Goal: Transaction & Acquisition: Purchase product/service

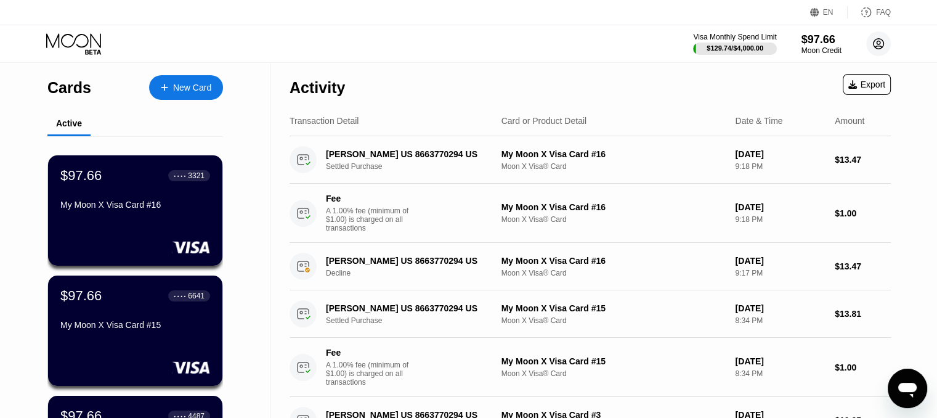
click at [878, 54] on circle at bounding box center [878, 43] width 25 height 25
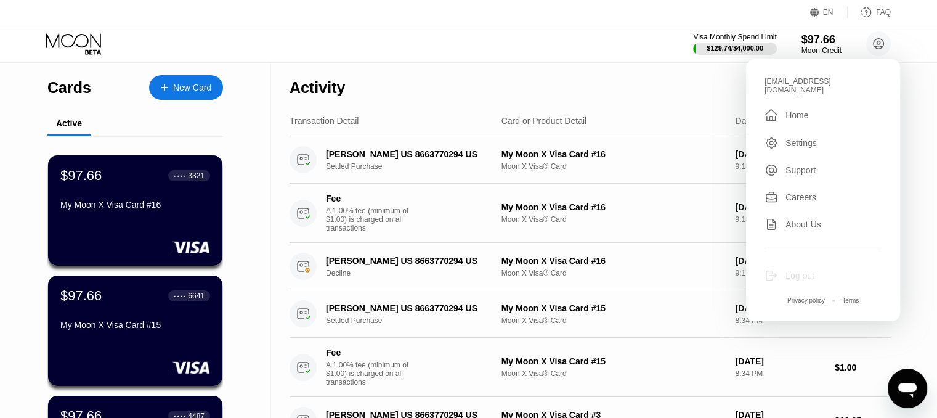
click at [797, 271] on div "Log out" at bounding box center [800, 276] width 29 height 10
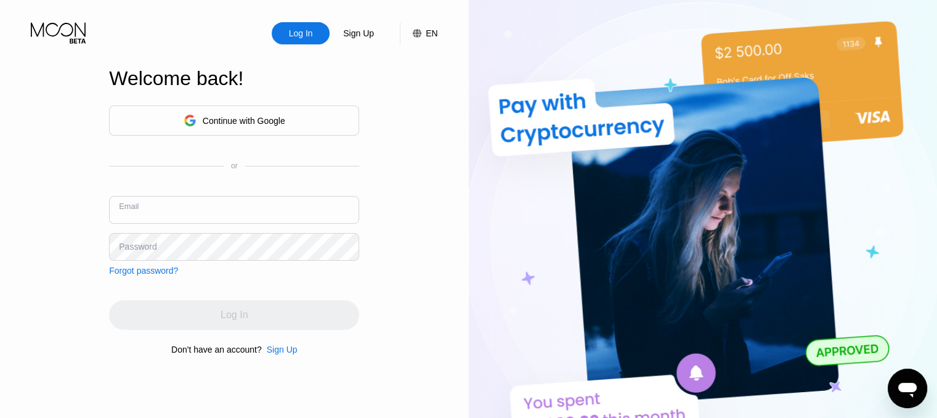
click at [247, 214] on input "text" at bounding box center [234, 210] width 250 height 28
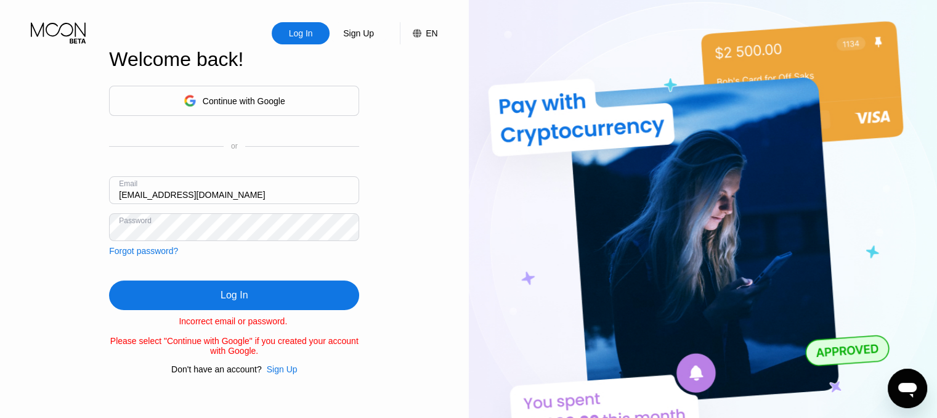
click at [228, 197] on input "Rahulmaurya332212@gmaol.com" at bounding box center [234, 190] width 250 height 28
type input "Rahulmaurya332212@gmail.com"
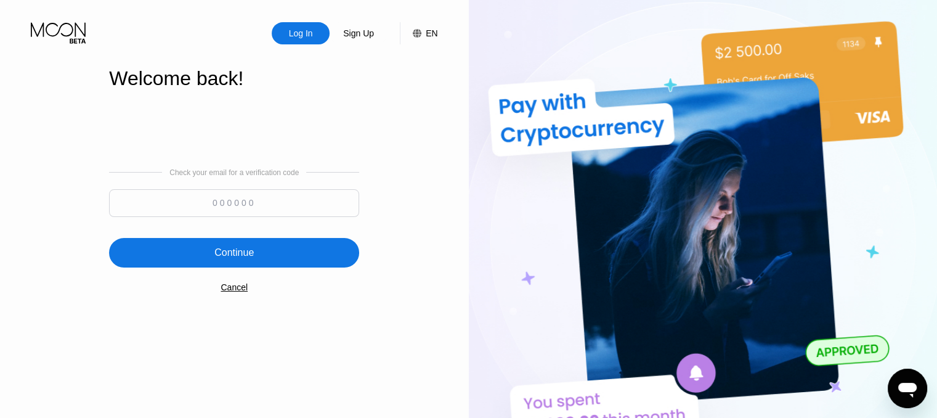
click at [232, 205] on input at bounding box center [234, 203] width 250 height 28
type input "348262"
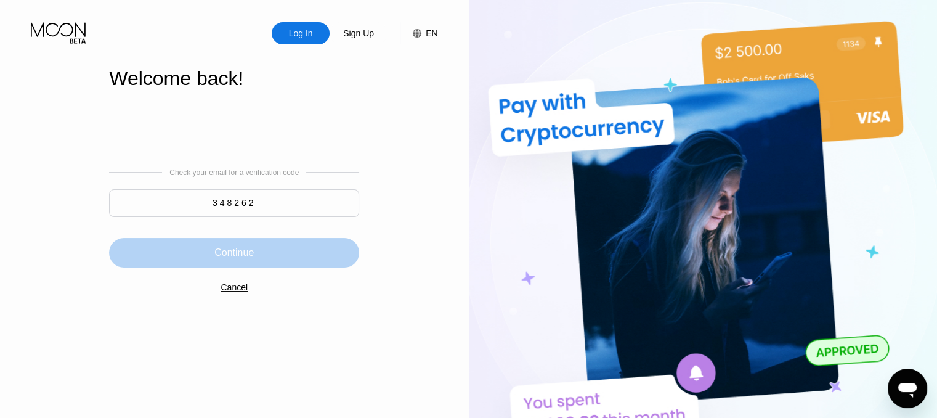
click at [254, 242] on div "Continue" at bounding box center [234, 253] width 250 height 30
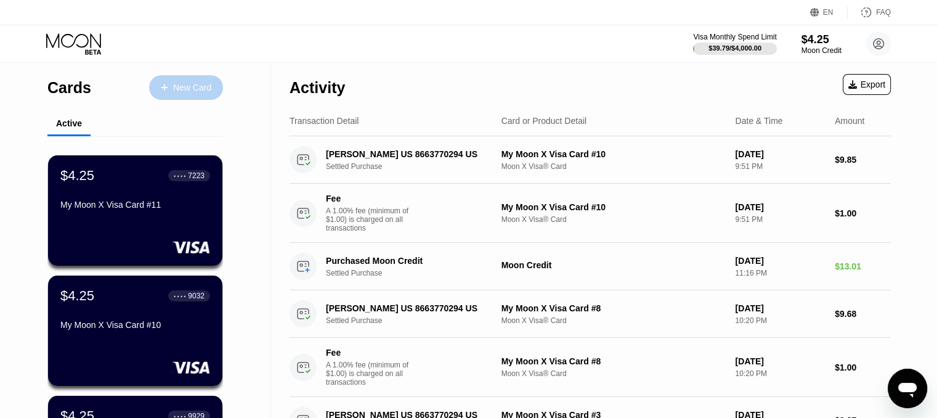
click at [202, 90] on div "New Card" at bounding box center [192, 88] width 38 height 10
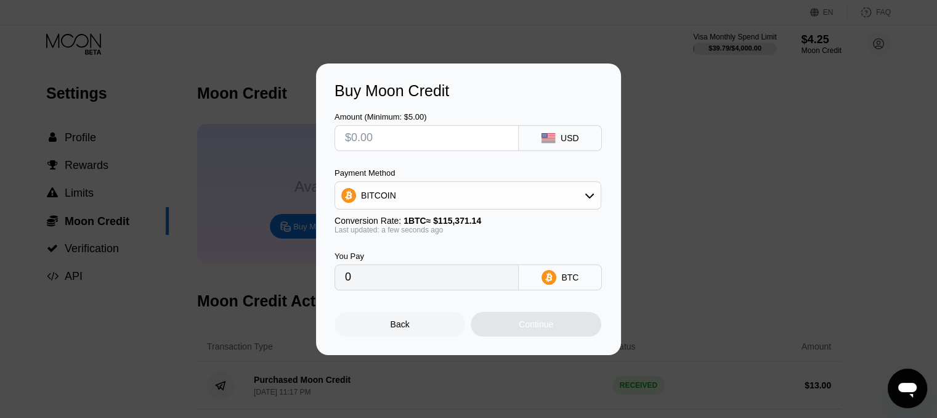
click at [394, 136] on input "text" at bounding box center [426, 138] width 163 height 25
click at [377, 140] on input "text" at bounding box center [426, 138] width 163 height 25
type input "$4"
type input "0.00003468"
type input "$50"
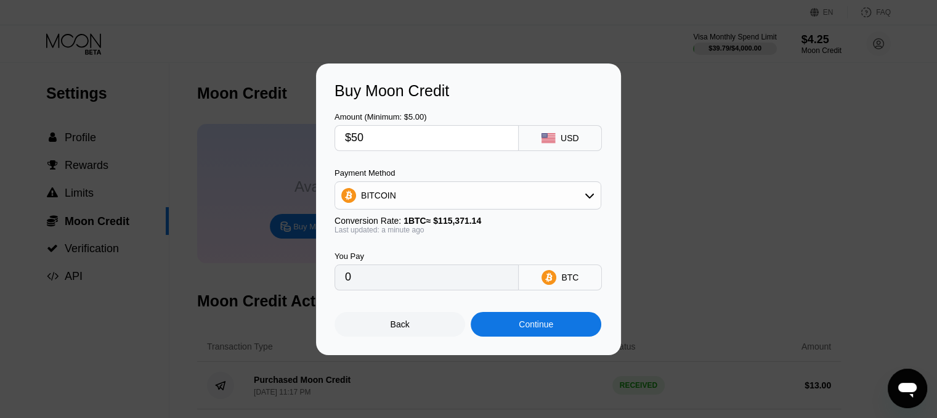
type input "0.00043339"
type input "$50"
click at [555, 331] on div "Continue" at bounding box center [536, 324] width 131 height 25
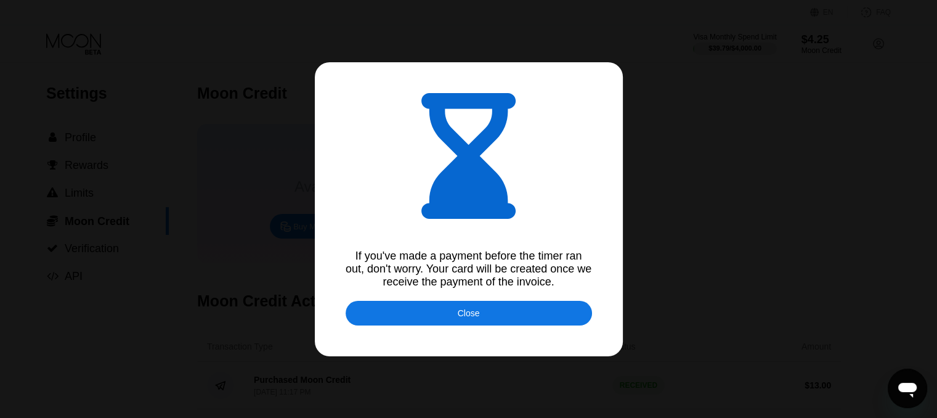
click at [488, 325] on div "Close" at bounding box center [469, 313] width 247 height 25
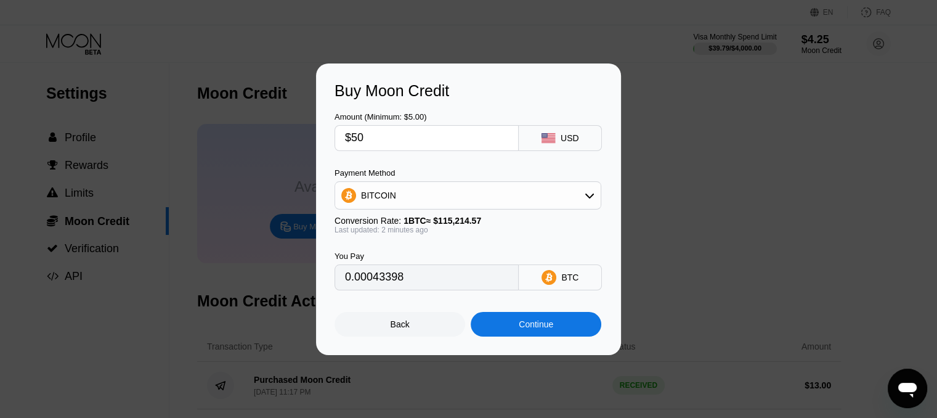
click at [526, 201] on div "BITCOIN" at bounding box center [468, 195] width 266 height 25
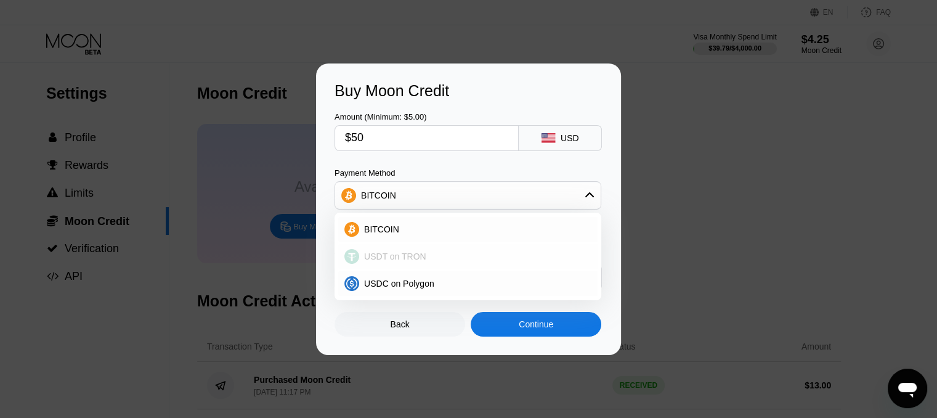
click at [452, 261] on div "USDT on TRON" at bounding box center [475, 256] width 232 height 10
type input "50.51"
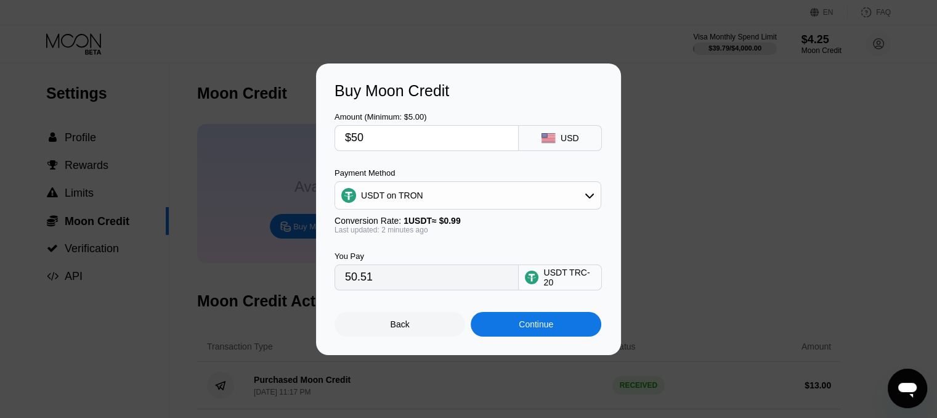
click at [563, 333] on div "Continue" at bounding box center [536, 324] width 131 height 25
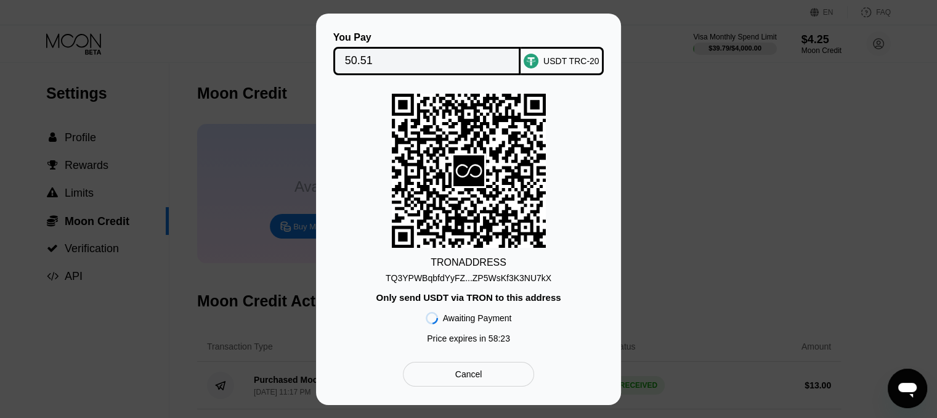
click at [478, 277] on div "TQ3YPWBqbfdYyFZ...ZP5WsKf3K3NU7kX" at bounding box center [469, 278] width 166 height 10
click at [513, 275] on div "TQ3YPWBqbfdYyFZ...ZP5WsKf3K3NU7kX" at bounding box center [469, 278] width 166 height 10
click at [752, 202] on div "You Pay 50.51 USDT TRC-20 TRON ADDRESS TQ3YPWBqbfdYyFZ...ZP5WsKf3K3NU7kX Only s…" at bounding box center [468, 209] width 937 height 391
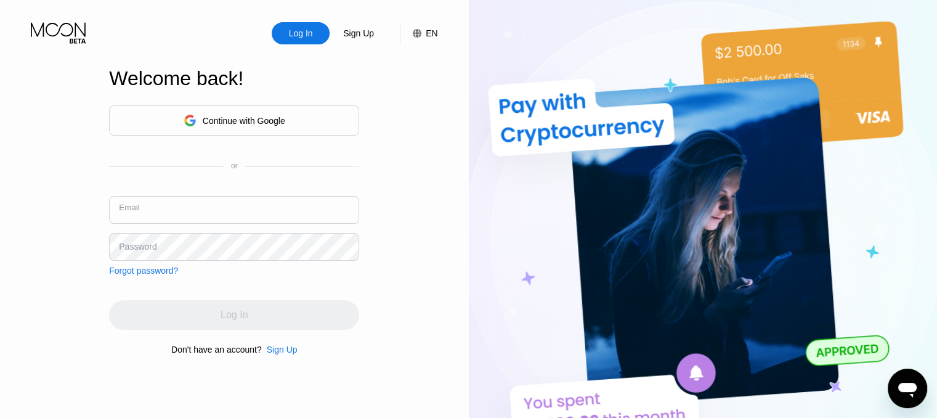
click at [293, 218] on input "text" at bounding box center [234, 210] width 250 height 28
type input "Rahulmaurya332212@gmail.com"
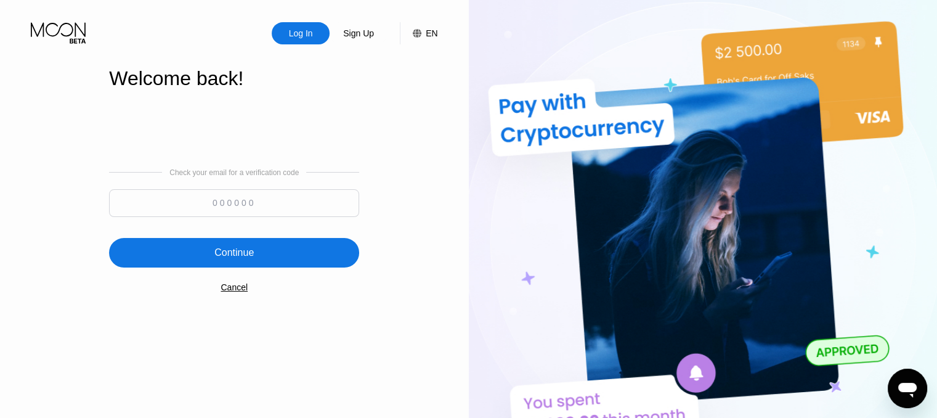
drag, startPoint x: 200, startPoint y: 195, endPoint x: 194, endPoint y: 192, distance: 7.2
click at [192, 191] on input at bounding box center [234, 203] width 250 height 28
type input "538127"
click at [214, 262] on div "Continue" at bounding box center [234, 253] width 250 height 30
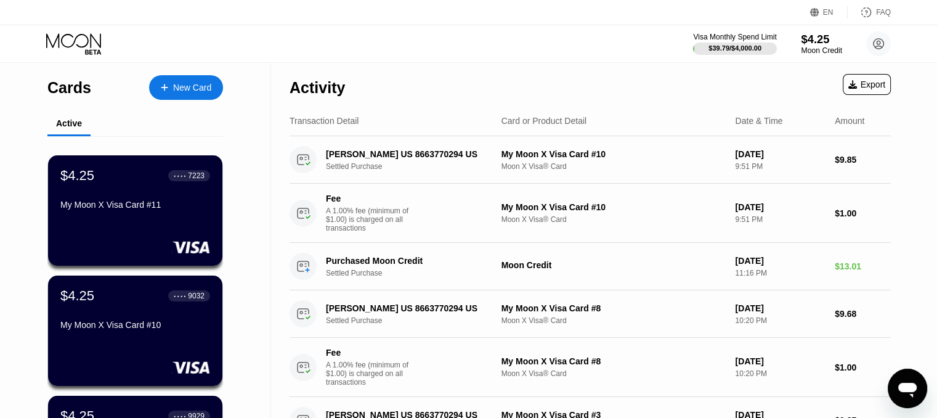
click at [820, 47] on div "Moon Credit" at bounding box center [821, 50] width 41 height 9
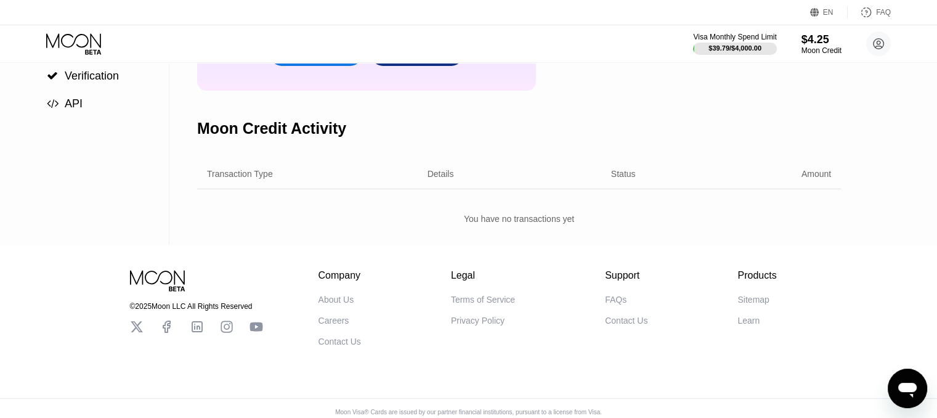
scroll to position [185, 0]
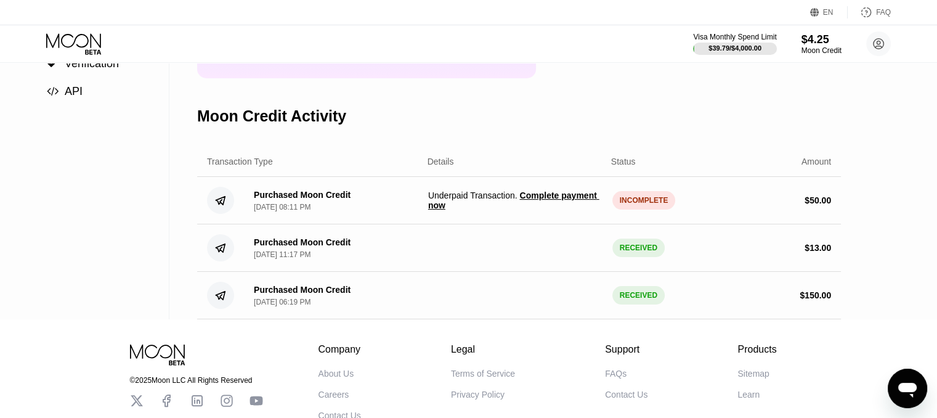
click at [558, 210] on span "Complete payment now" at bounding box center [513, 200] width 171 height 20
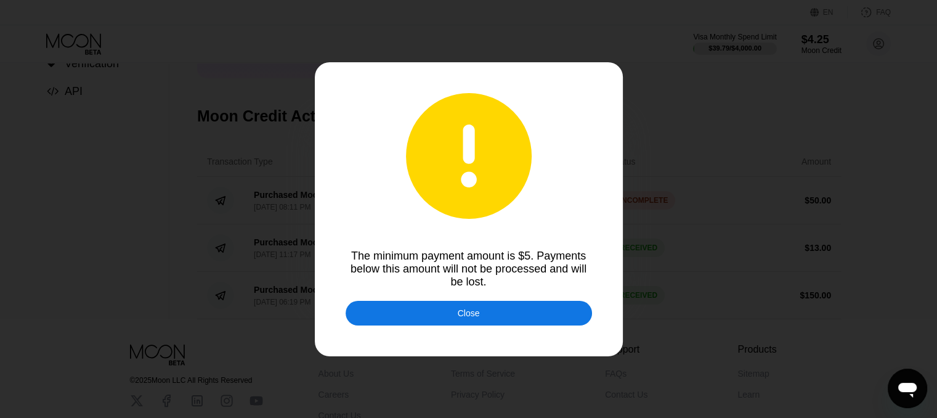
click at [481, 312] on div "Close" at bounding box center [469, 313] width 247 height 25
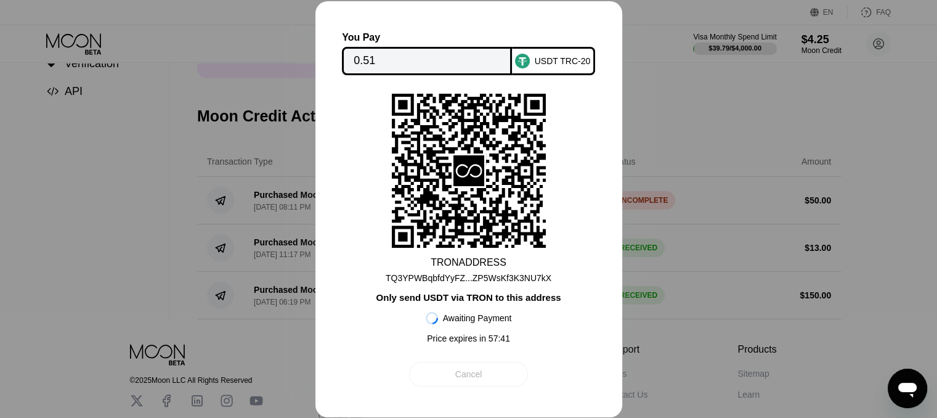
click at [482, 385] on div "Cancel" at bounding box center [468, 374] width 119 height 25
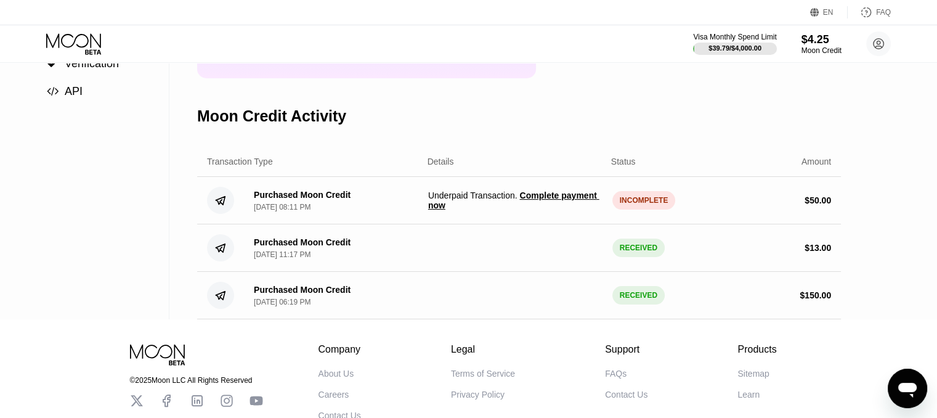
click at [648, 210] on div "INCOMPLETE" at bounding box center [644, 200] width 63 height 18
click at [553, 208] on span "Complete payment now" at bounding box center [513, 200] width 171 height 20
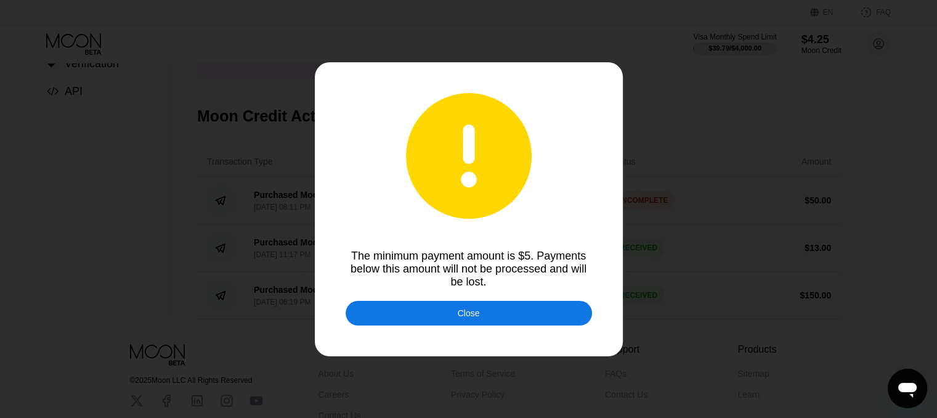
click at [476, 316] on div "Close" at bounding box center [469, 313] width 22 height 10
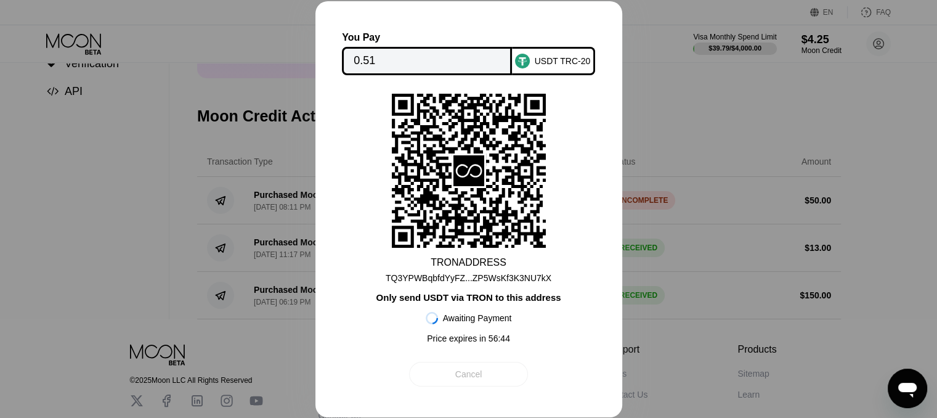
click at [483, 381] on div "Cancel" at bounding box center [468, 374] width 119 height 25
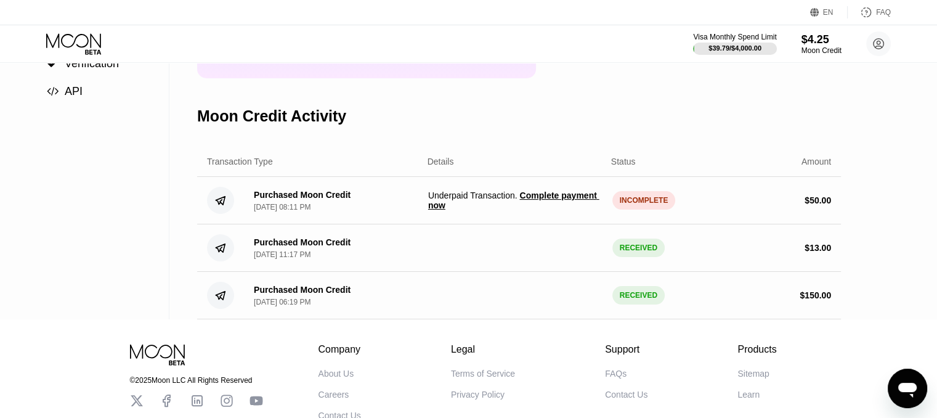
click at [635, 210] on div "INCOMPLETE" at bounding box center [644, 200] width 63 height 18
click at [677, 206] on div "Purchased Moon Credit Sep 19, 2025, 08:11 PM Underpaid Transaction . Complete p…" at bounding box center [519, 200] width 644 height 47
click at [441, 210] on span "Complete payment now" at bounding box center [513, 200] width 171 height 20
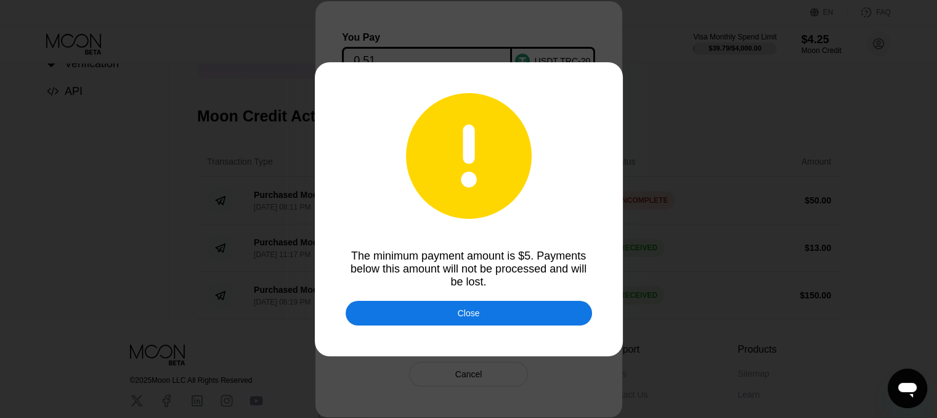
click at [467, 318] on div "Close" at bounding box center [469, 313] width 22 height 10
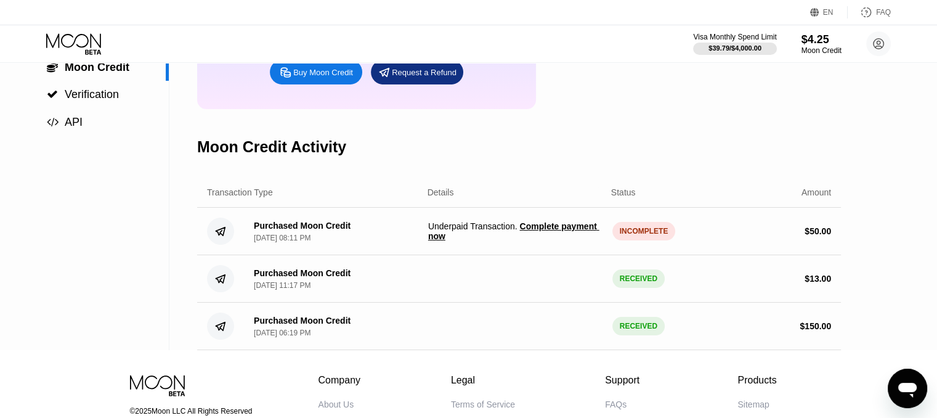
scroll to position [185, 0]
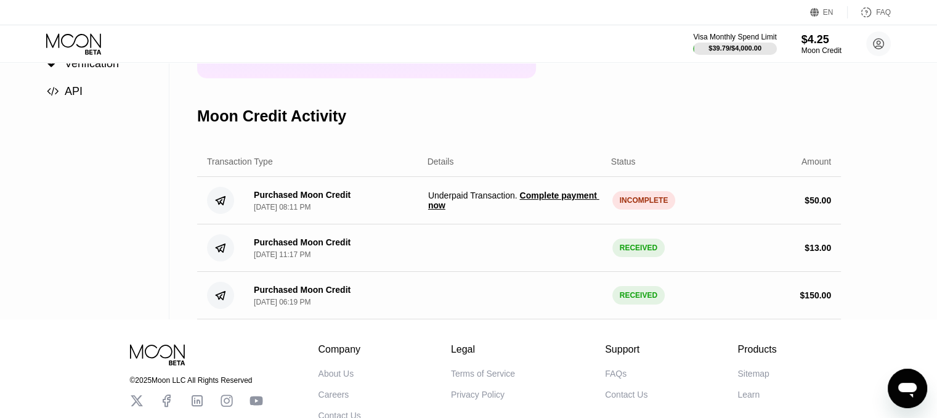
click at [442, 210] on span "Complete payment now" at bounding box center [513, 200] width 171 height 20
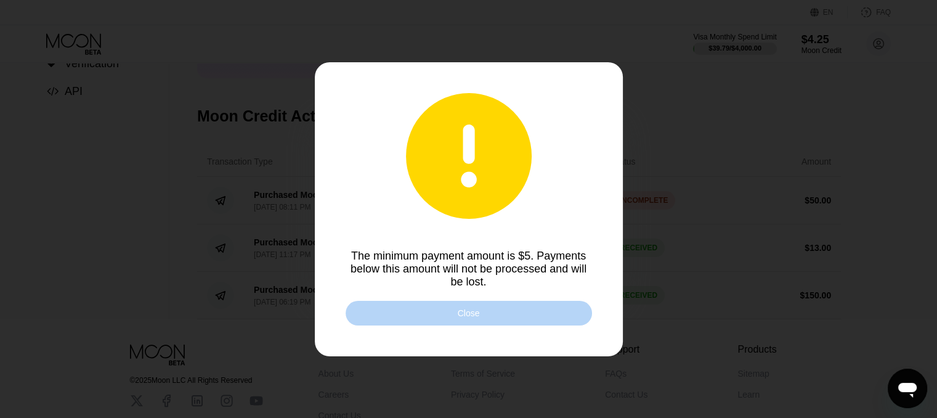
click at [537, 322] on div "Close" at bounding box center [469, 313] width 247 height 25
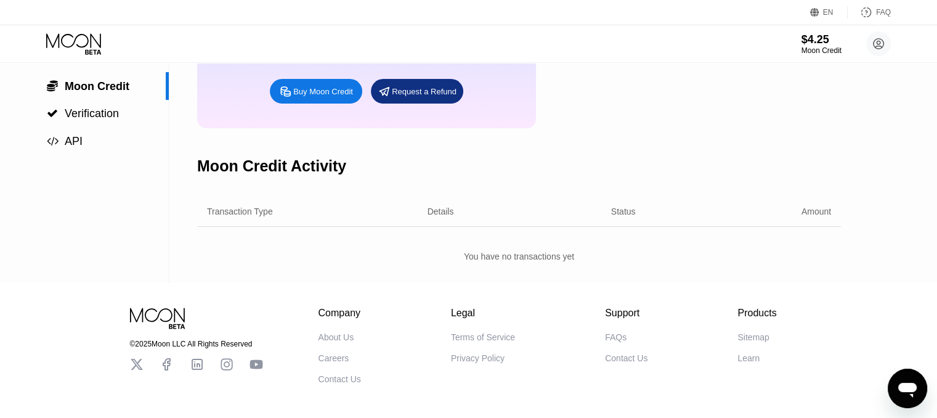
scroll to position [185, 0]
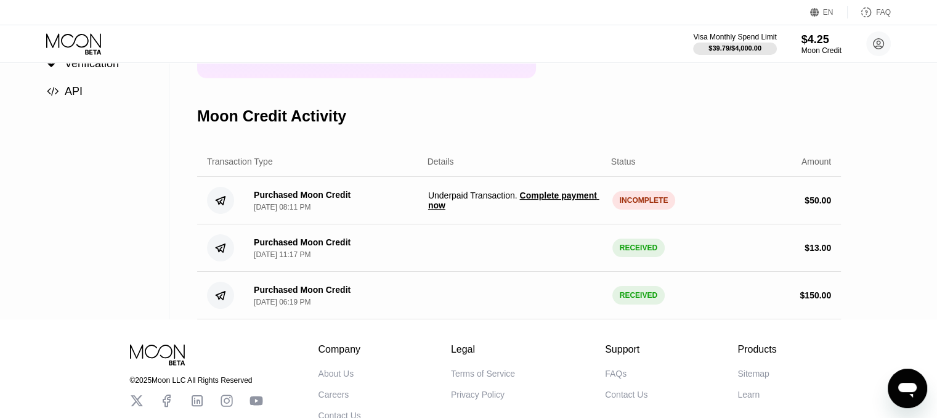
click at [535, 210] on span "Complete payment now" at bounding box center [513, 200] width 171 height 20
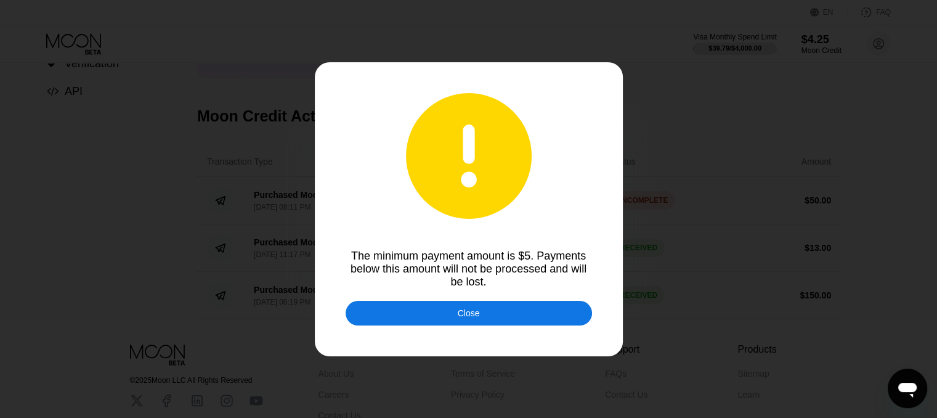
click at [471, 318] on div "Close" at bounding box center [469, 313] width 22 height 10
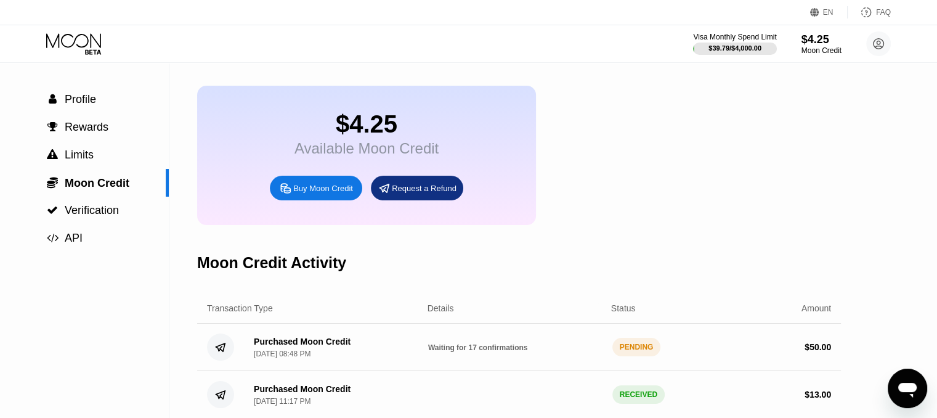
scroll to position [0, 0]
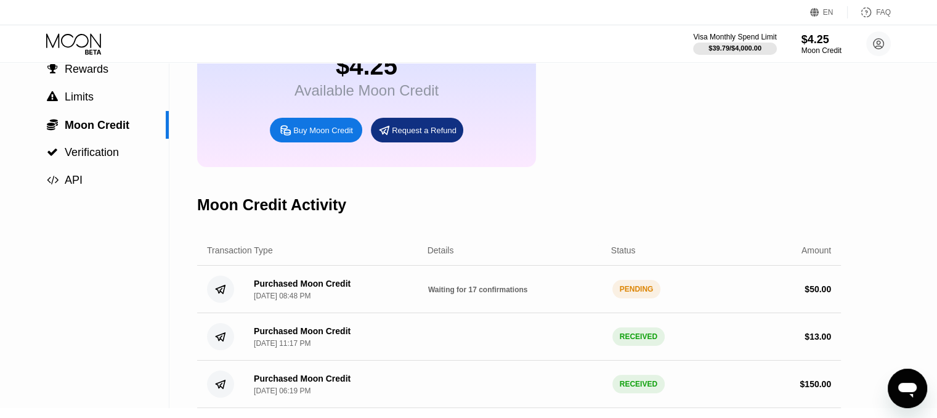
scroll to position [185, 0]
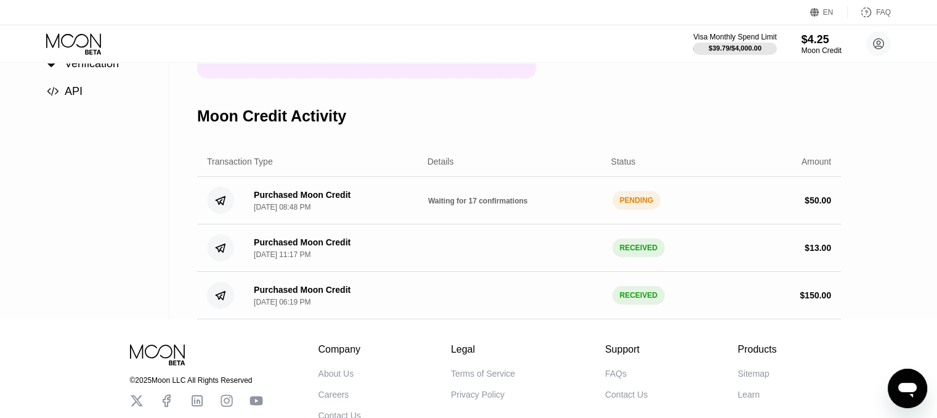
click at [502, 205] on span "Waiting for 17 confirmations" at bounding box center [478, 201] width 100 height 9
click at [645, 210] on div "PENDING" at bounding box center [637, 200] width 49 height 18
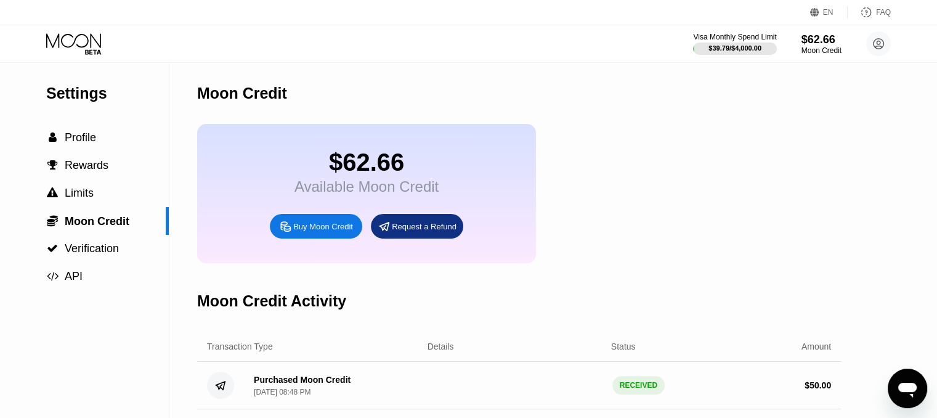
click at [85, 40] on icon at bounding box center [74, 44] width 57 height 22
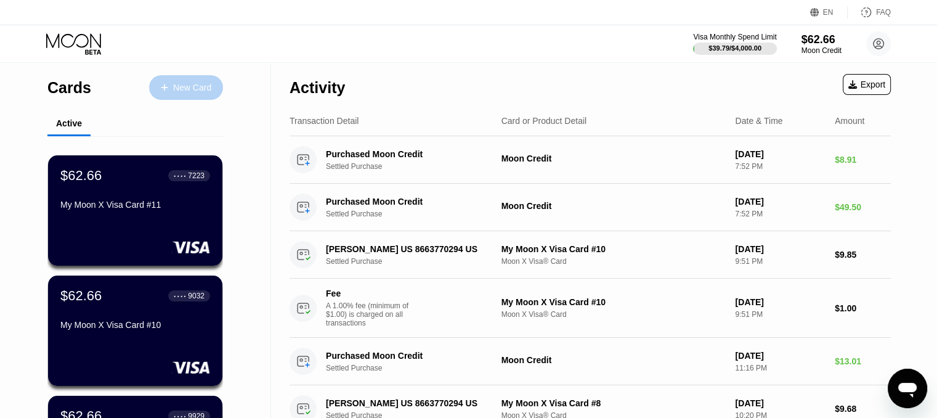
click at [199, 85] on div "New Card" at bounding box center [192, 88] width 38 height 10
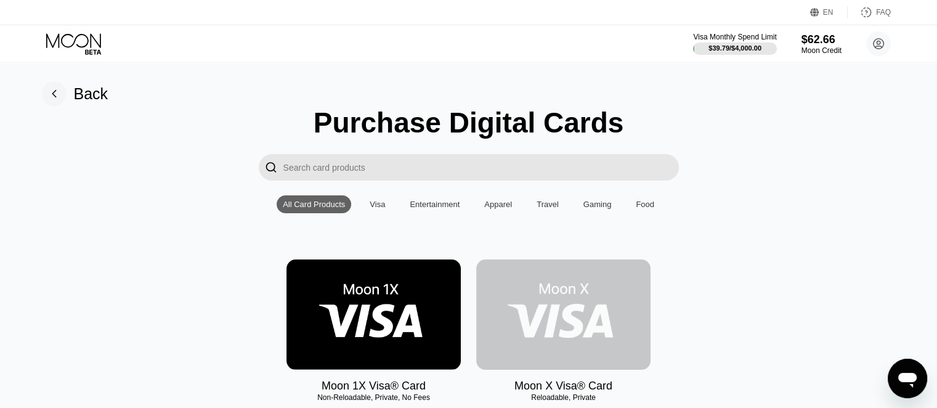
click at [567, 327] on img at bounding box center [563, 314] width 174 height 110
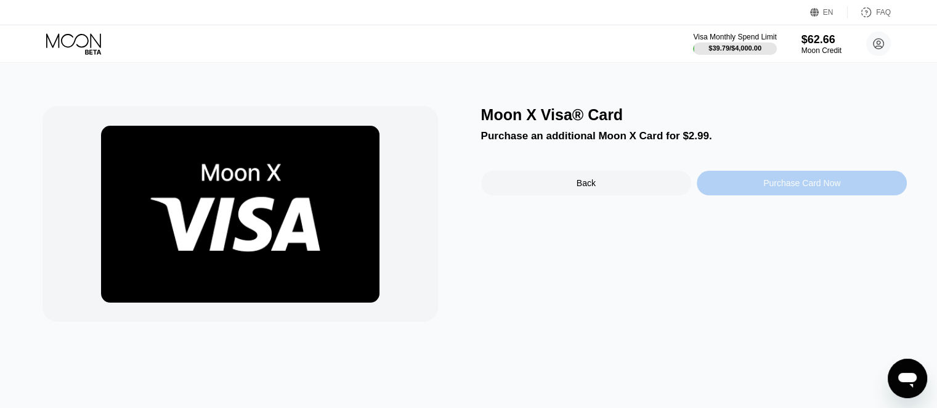
click at [793, 188] on div "Purchase Card Now" at bounding box center [802, 183] width 77 height 10
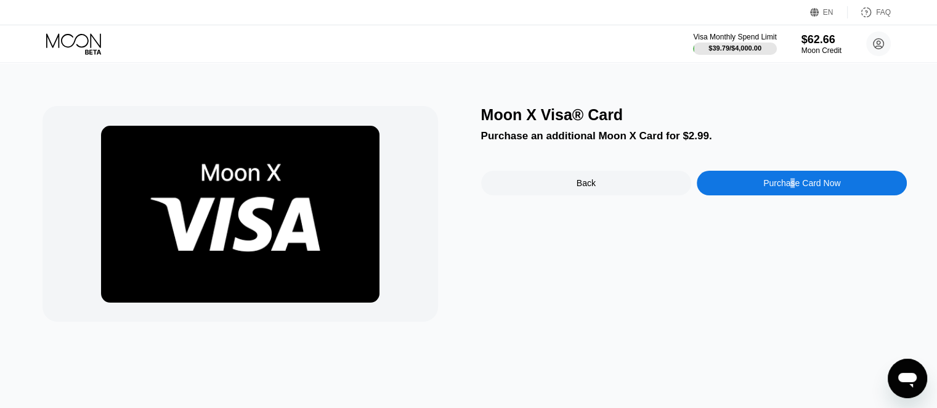
click at [855, 189] on div "Purchase Card Now" at bounding box center [802, 183] width 210 height 25
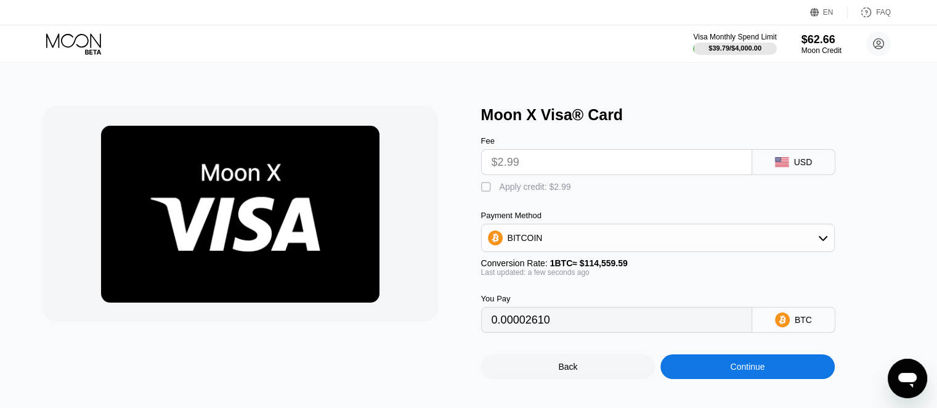
click at [487, 193] on div "" at bounding box center [487, 187] width 12 height 12
type input "0"
click at [743, 372] on div "Continue" at bounding box center [747, 367] width 35 height 10
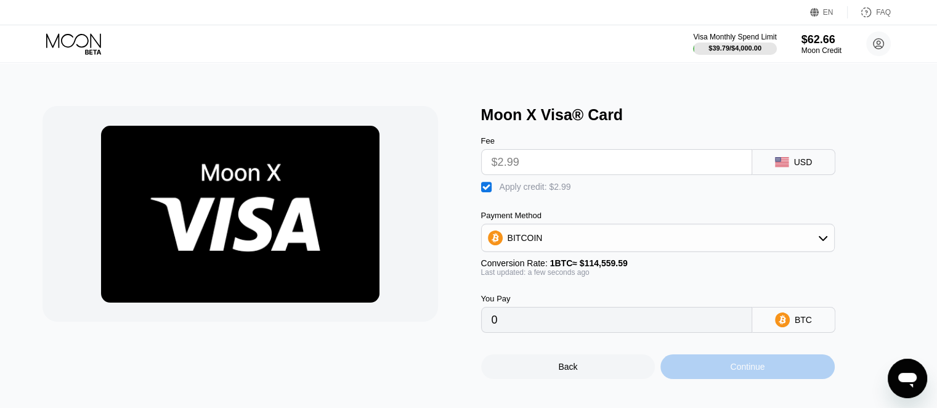
click at [759, 372] on div "Continue" at bounding box center [747, 367] width 35 height 10
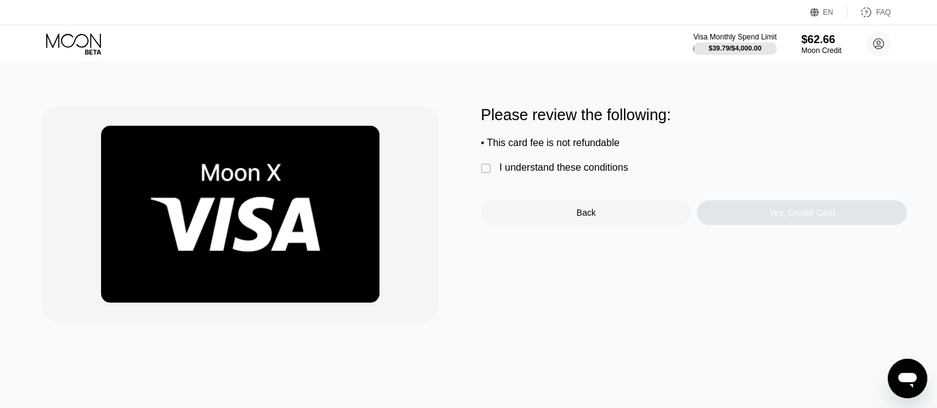
click at [488, 172] on div "" at bounding box center [487, 169] width 12 height 12
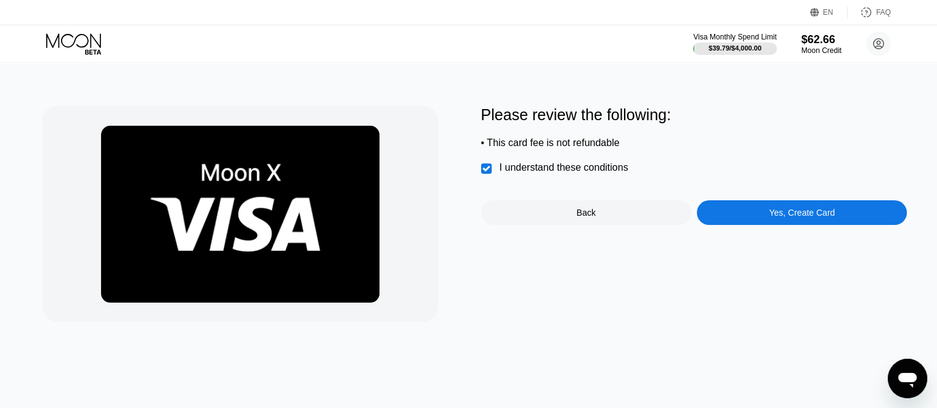
click at [850, 225] on div "Yes, Create Card" at bounding box center [802, 212] width 210 height 25
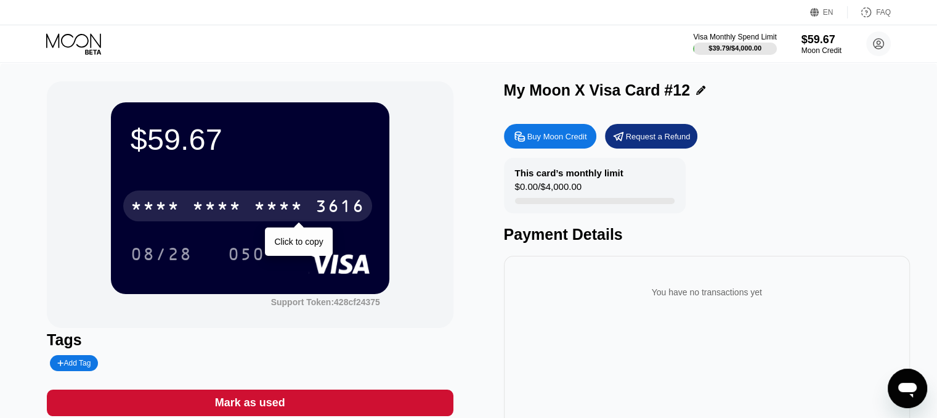
click at [189, 203] on div "* * * * * * * * * * * * 3616" at bounding box center [247, 205] width 249 height 31
click at [138, 212] on div "4513" at bounding box center [155, 208] width 49 height 20
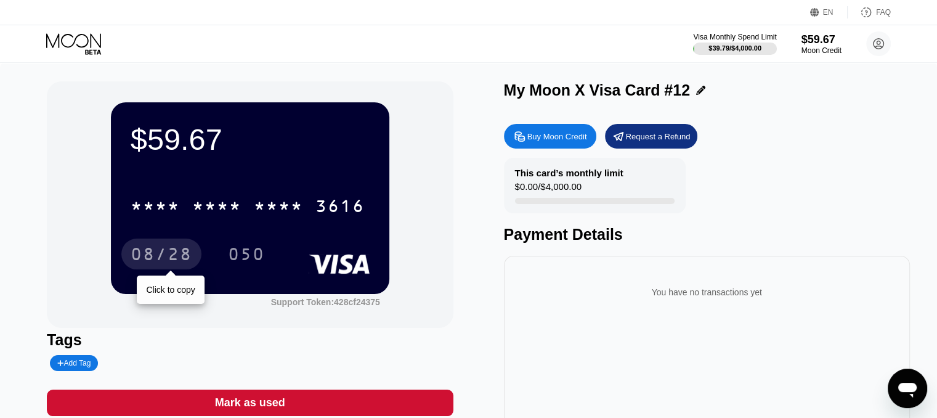
click at [195, 255] on div "08/28" at bounding box center [161, 253] width 80 height 31
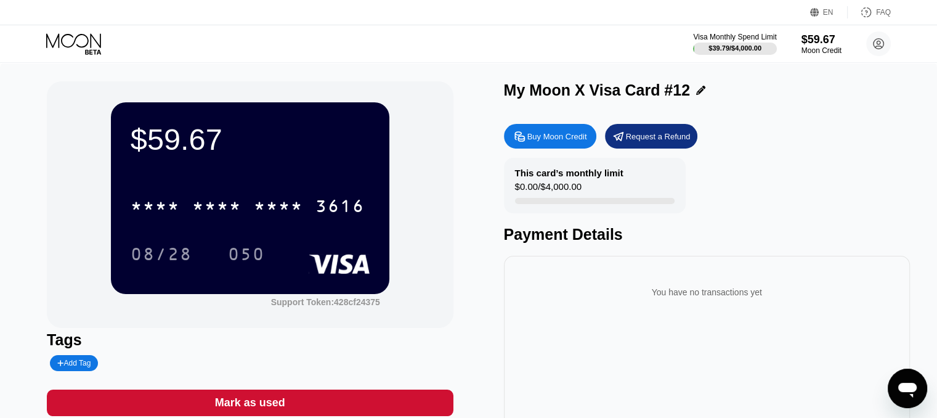
click at [86, 36] on icon at bounding box center [73, 40] width 55 height 14
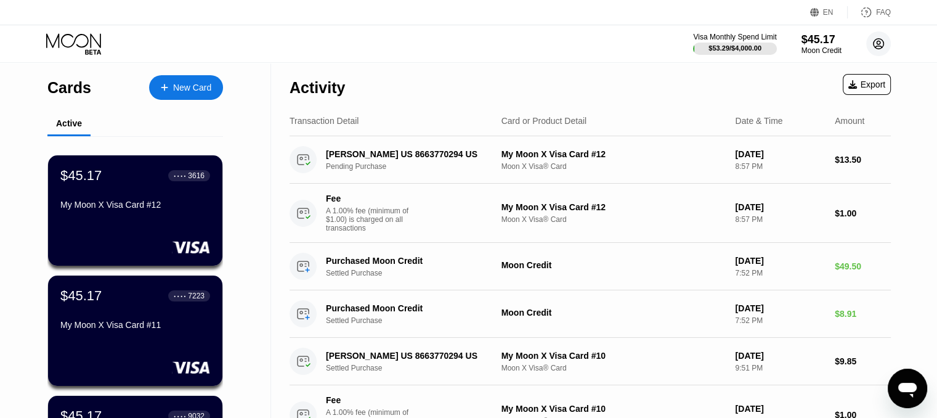
click at [873, 40] on circle at bounding box center [878, 43] width 25 height 25
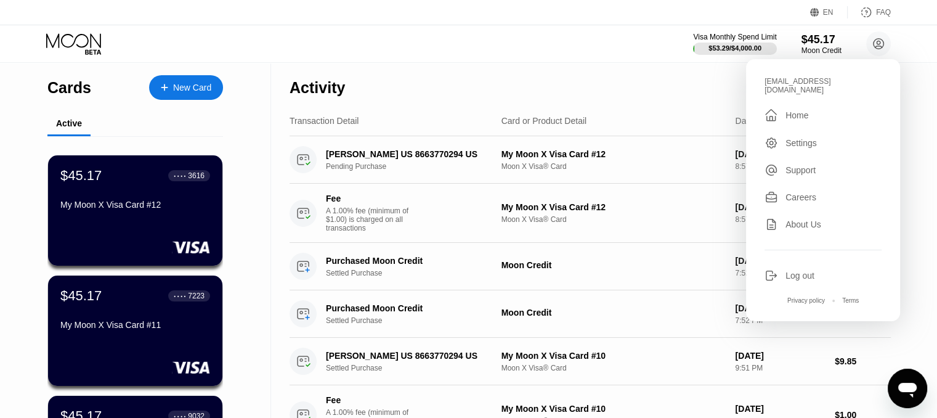
click at [642, 84] on div "Activity Export" at bounding box center [590, 84] width 601 height 43
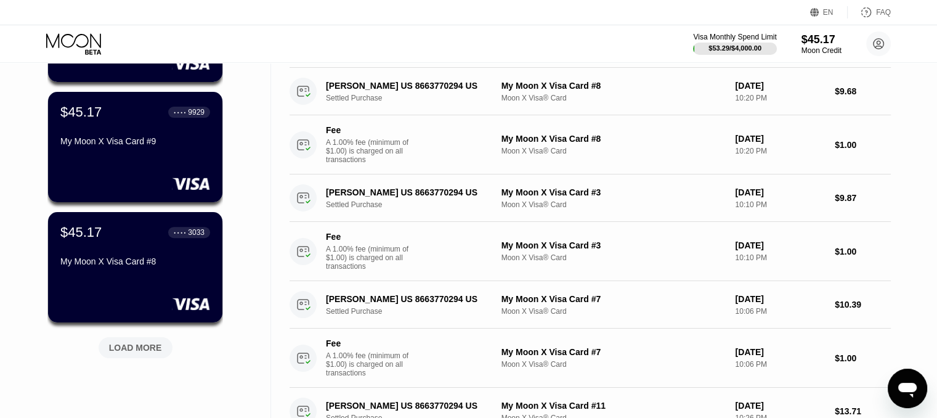
scroll to position [431, 0]
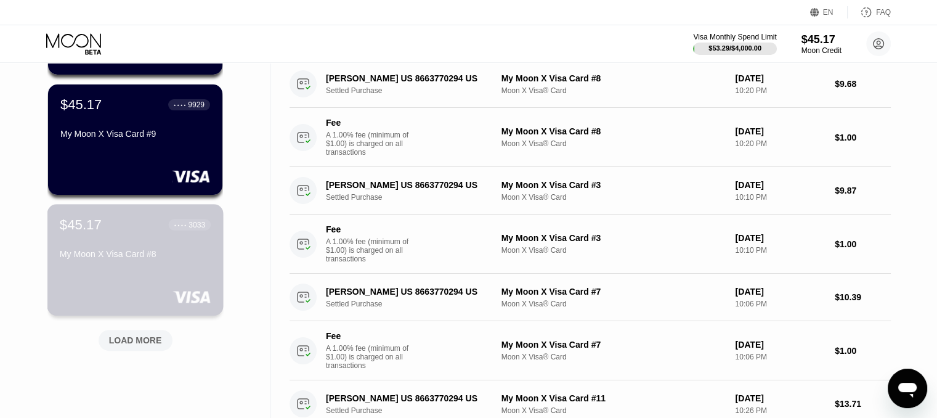
click at [161, 279] on div "$45.17 ● ● ● ● 3033 My Moon X Visa Card #8" at bounding box center [135, 260] width 176 height 112
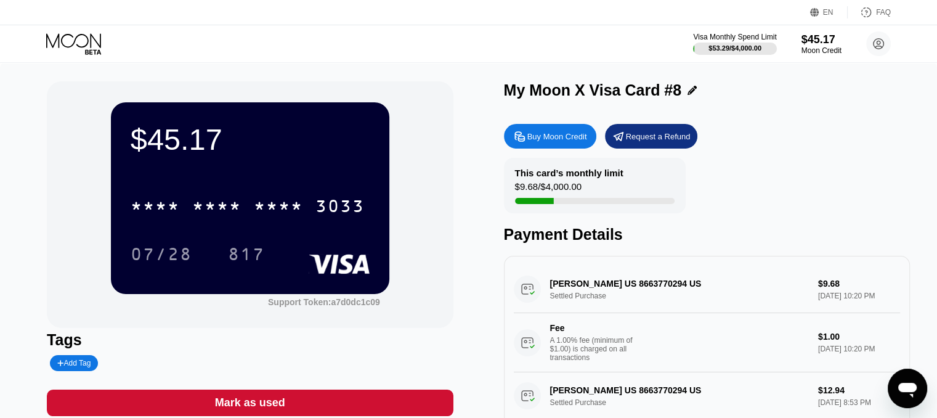
click at [76, 47] on icon at bounding box center [74, 44] width 57 height 22
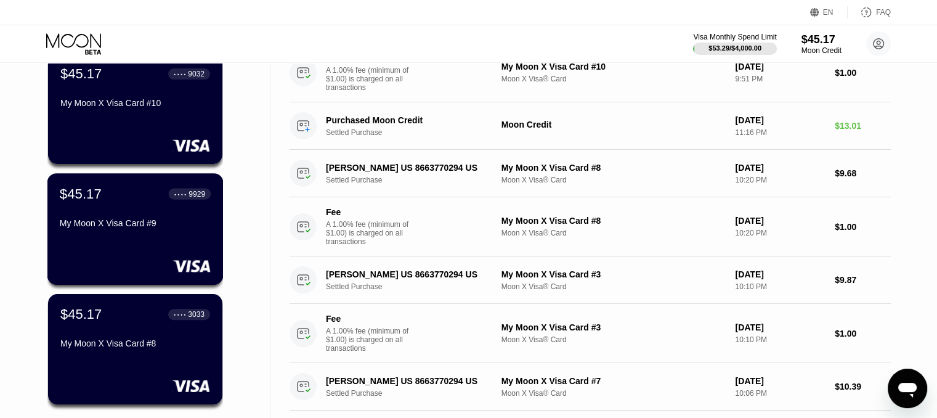
scroll to position [370, 0]
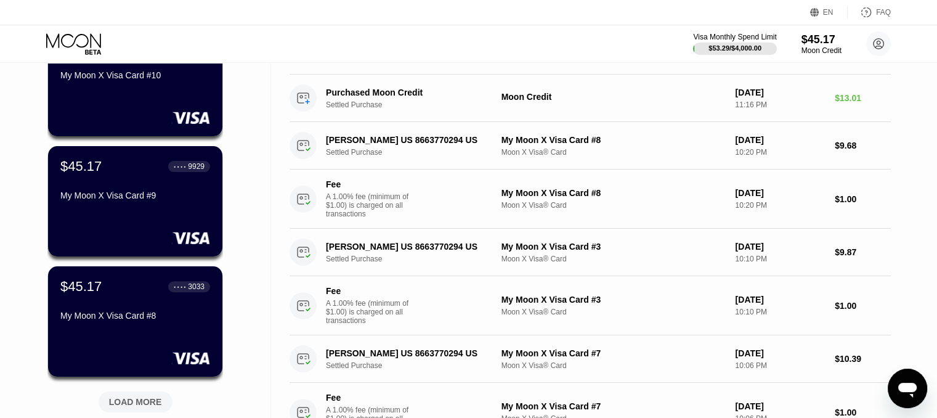
click at [144, 405] on div "LOAD MORE" at bounding box center [135, 401] width 53 height 11
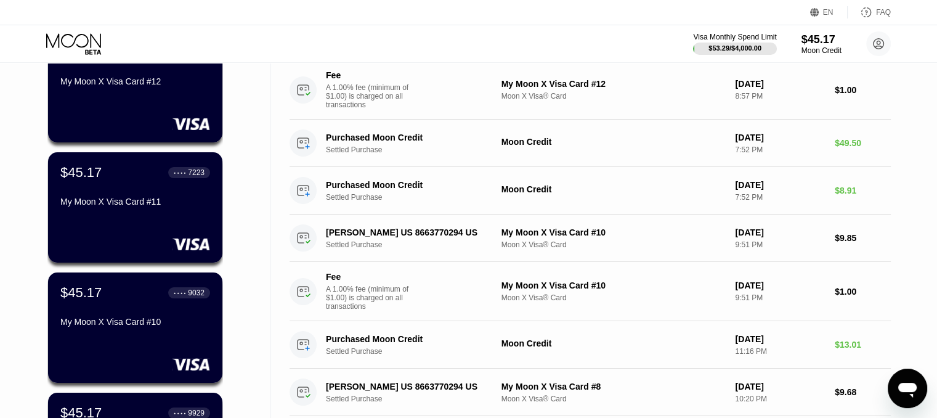
scroll to position [0, 0]
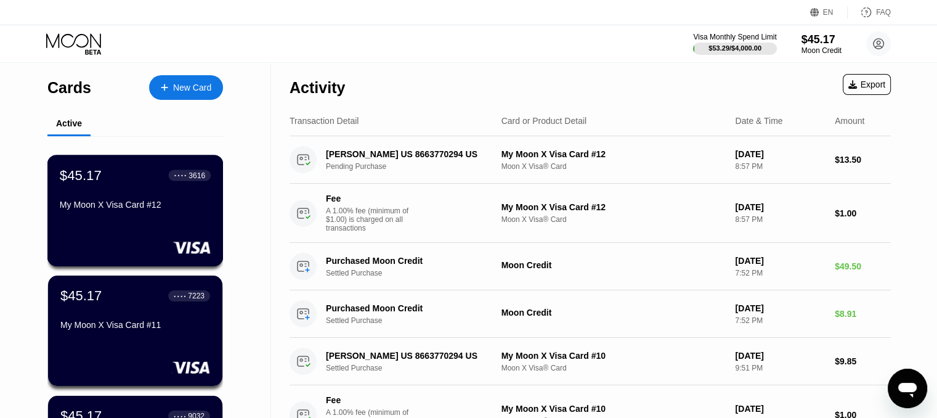
click at [153, 227] on div "$45.17 ● ● ● ● 3616 My Moon X Visa Card #12" at bounding box center [135, 211] width 176 height 112
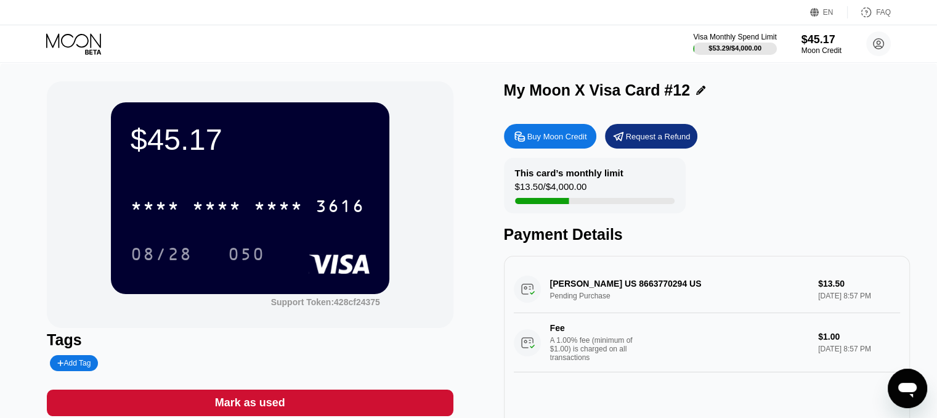
click at [71, 33] on icon at bounding box center [74, 44] width 57 height 22
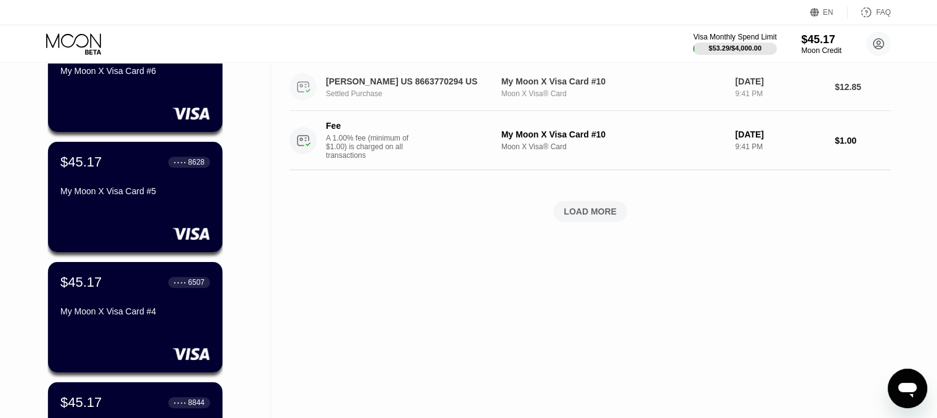
scroll to position [924, 0]
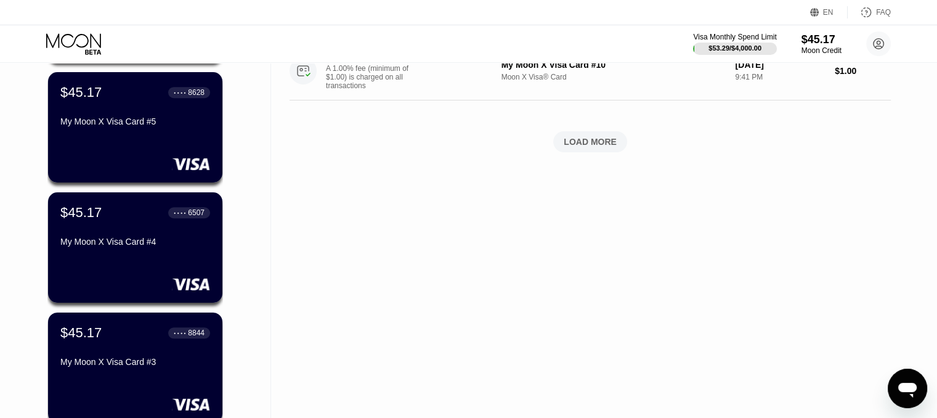
click at [593, 147] on div "LOAD MORE" at bounding box center [590, 141] width 53 height 11
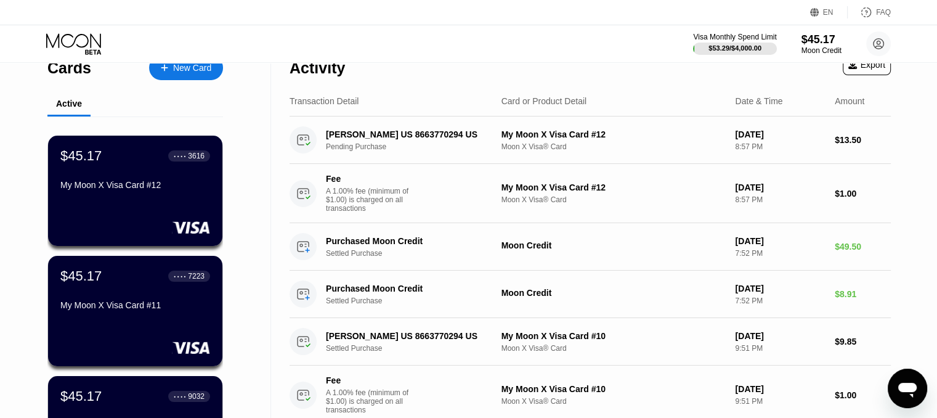
scroll to position [0, 0]
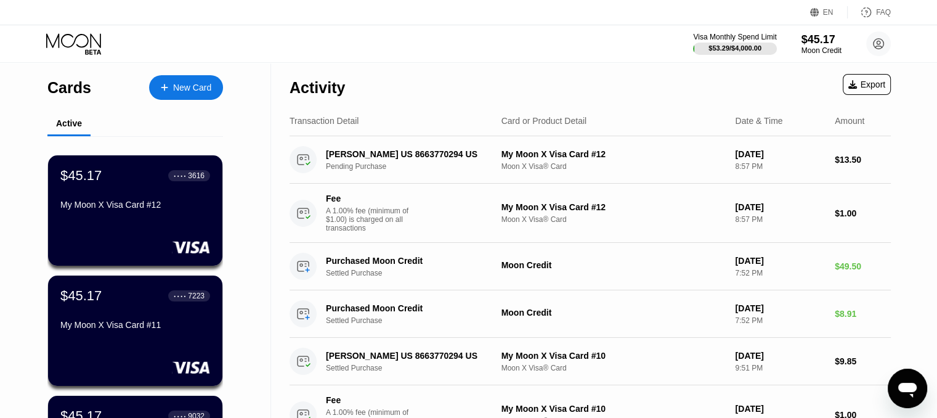
click at [182, 90] on div "New Card" at bounding box center [192, 88] width 38 height 10
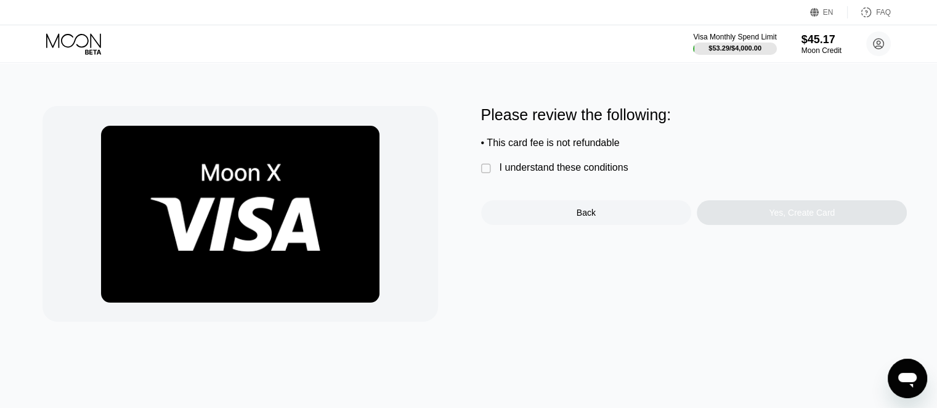
click at [486, 175] on div "" at bounding box center [487, 169] width 12 height 12
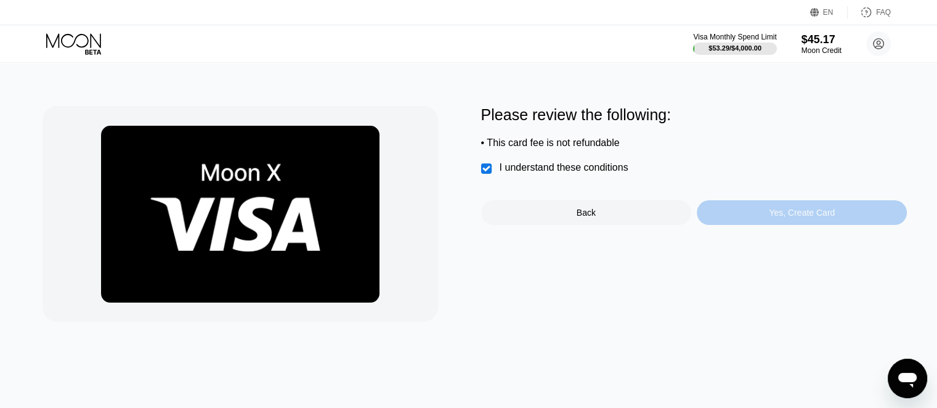
click at [765, 225] on div "Yes, Create Card" at bounding box center [802, 212] width 210 height 25
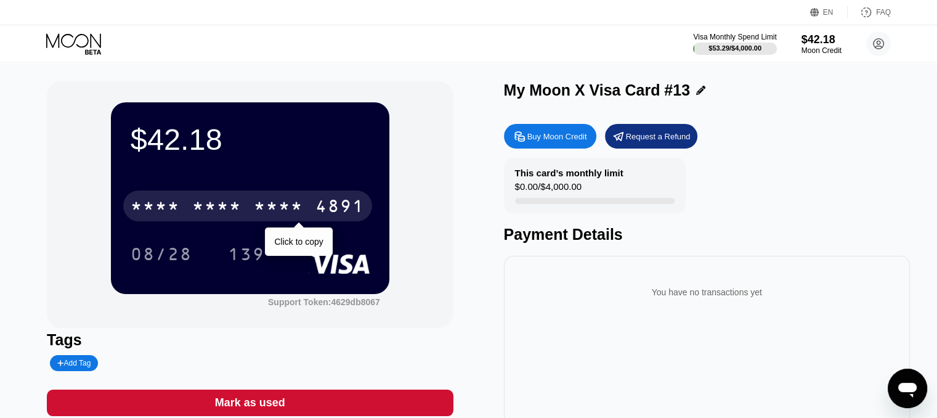
click at [271, 211] on div "* * * *" at bounding box center [278, 208] width 49 height 20
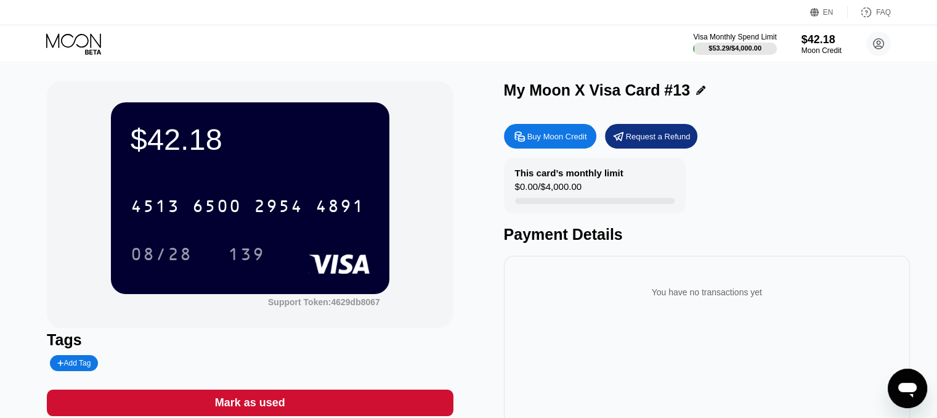
click at [67, 47] on icon at bounding box center [74, 44] width 57 height 22
